Goal: Information Seeking & Learning: Understand process/instructions

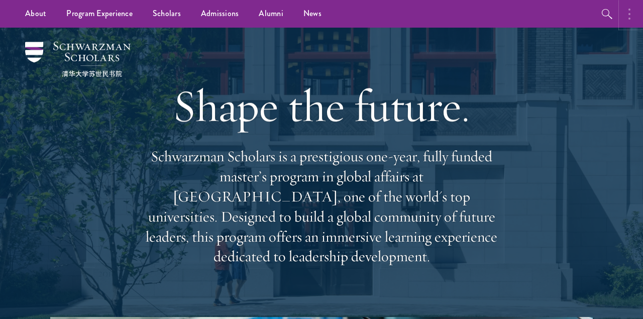
click at [628, 14] on button "button" at bounding box center [632, 14] width 22 height 28
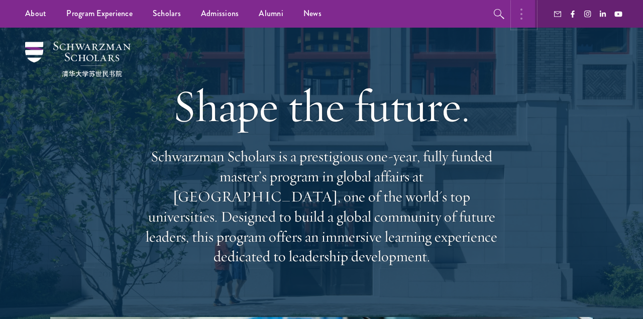
click at [527, 15] on button "button" at bounding box center [524, 14] width 22 height 28
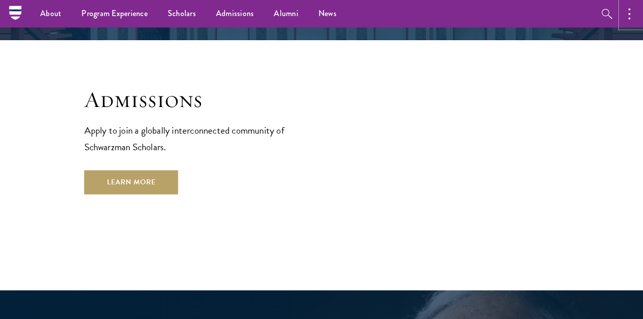
scroll to position [1618, 0]
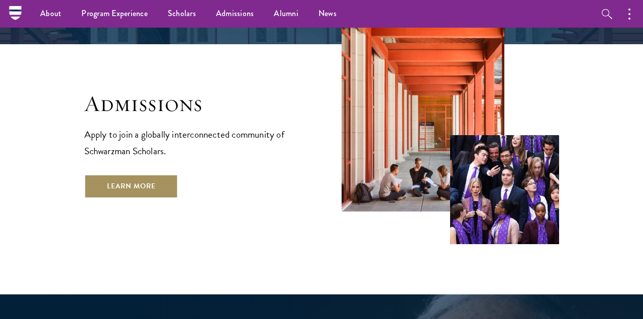
click at [125, 174] on link "Learn More" at bounding box center [131, 186] width 94 height 24
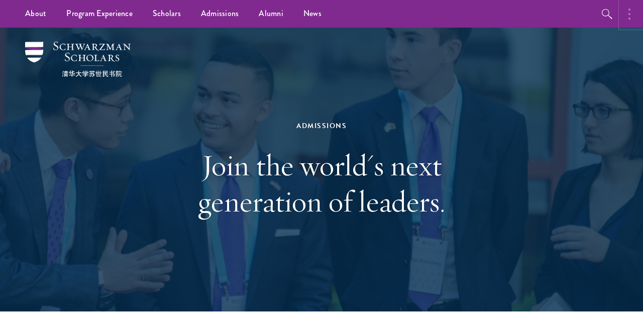
click at [636, 18] on button "button" at bounding box center [632, 14] width 22 height 28
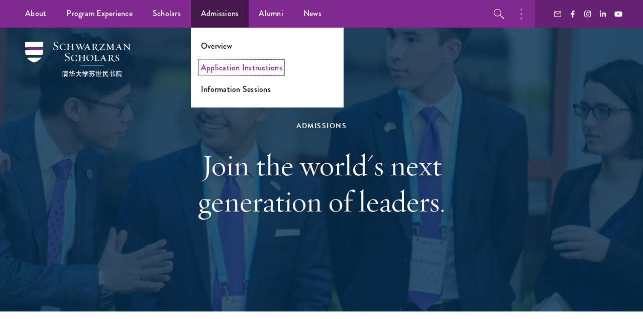
click at [218, 68] on link "Application Instructions" at bounding box center [241, 68] width 81 height 12
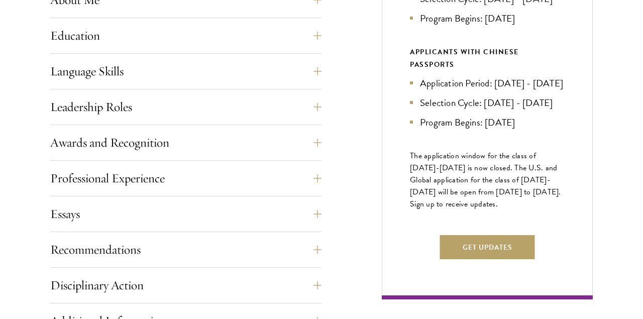
scroll to position [706, 0]
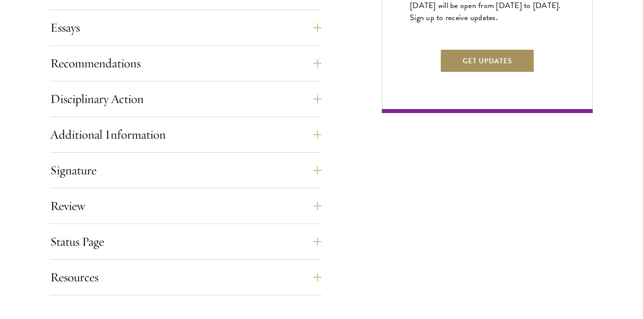
click at [483, 73] on button "Get Updates" at bounding box center [487, 61] width 95 height 24
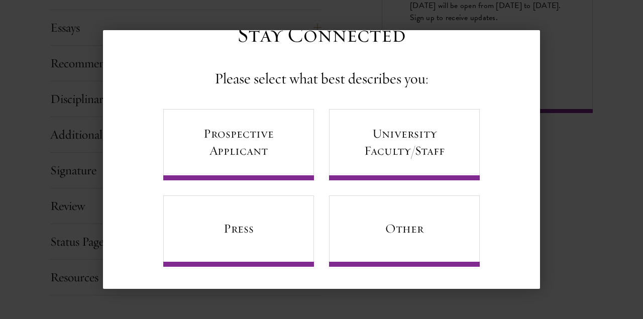
scroll to position [0, 0]
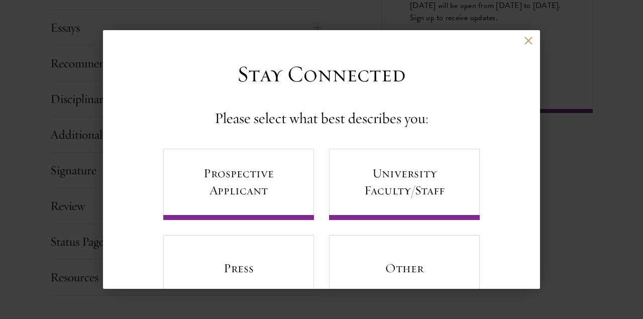
click at [530, 47] on div "Back" at bounding box center [321, 48] width 437 height 24
click at [522, 40] on div "Back" at bounding box center [321, 48] width 437 height 24
click at [529, 42] on button at bounding box center [528, 40] width 9 height 9
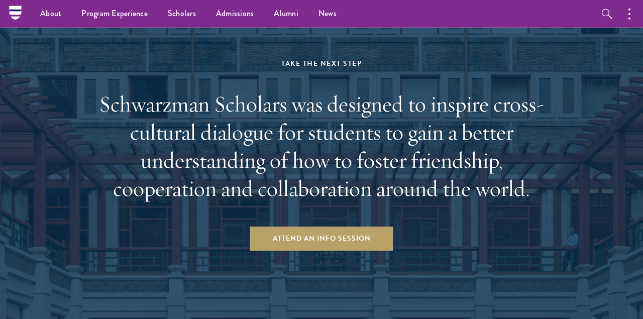
scroll to position [1468, 0]
